Goal: Navigation & Orientation: Find specific page/section

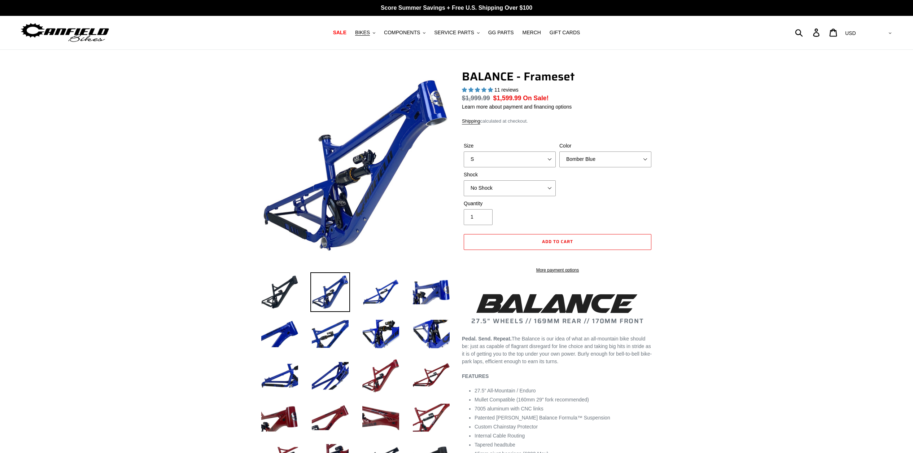
select select "highest-rating"
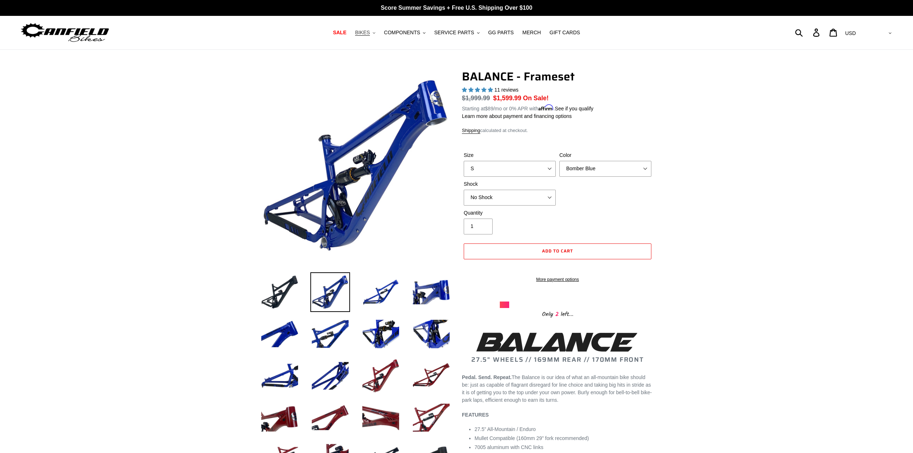
click at [364, 32] on span "BIKES" at bounding box center [362, 33] width 15 height 6
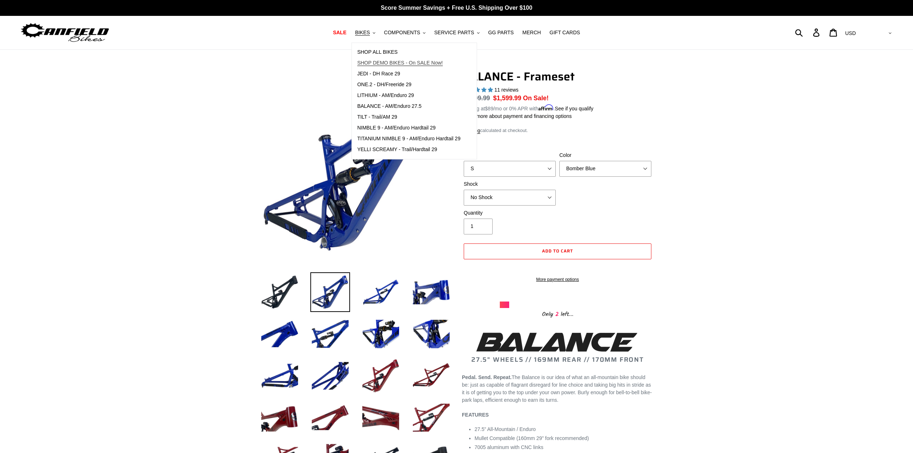
click at [370, 62] on span "SHOP DEMO BIKES - On SALE Now!" at bounding box center [399, 63] width 85 height 6
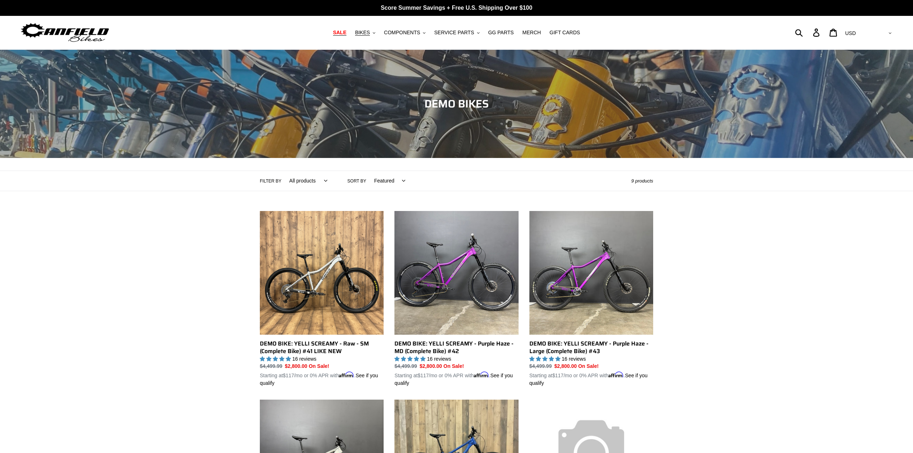
click at [342, 32] on span "SALE" at bounding box center [339, 33] width 13 height 6
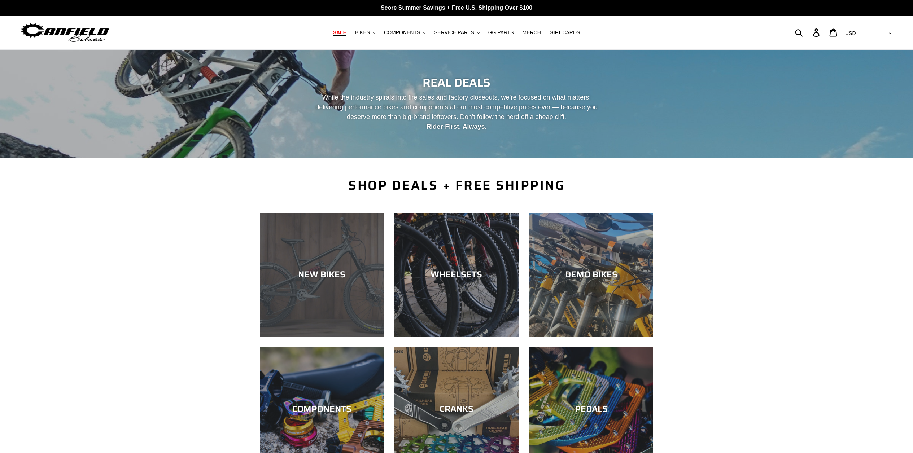
click at [310, 337] on div "NEW BIKES" at bounding box center [322, 337] width 124 height 0
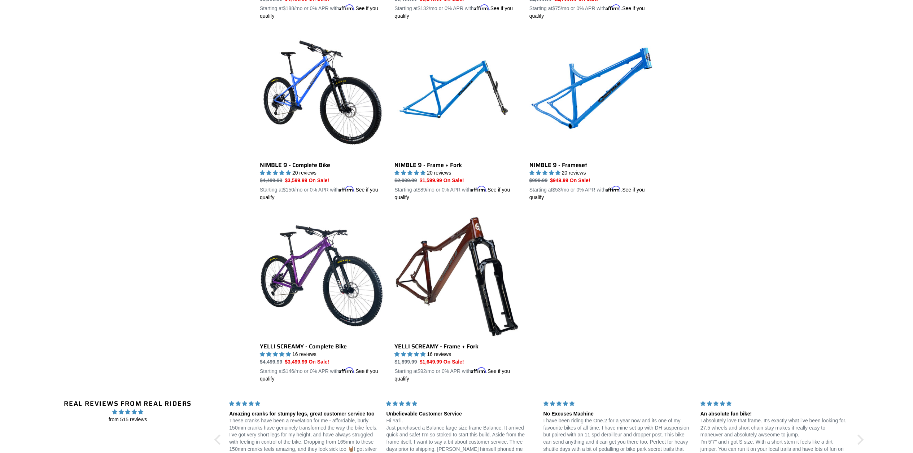
scroll to position [1080, 0]
